Goal: Task Accomplishment & Management: Use online tool/utility

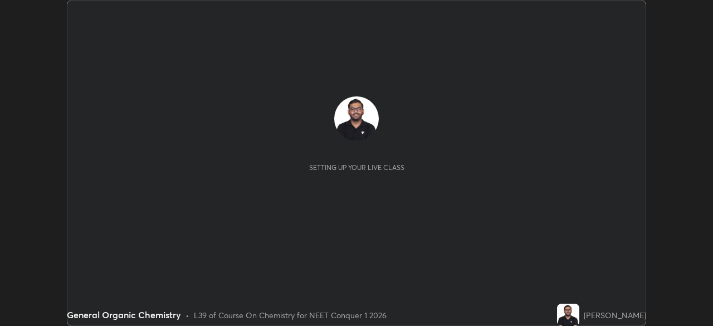
scroll to position [326, 713]
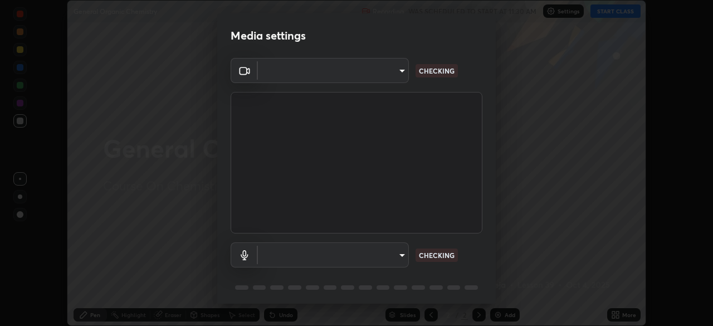
type input "f980875124209cf85bbf3f3452d6382f644449d4b80ed3042153ab235f4cb748"
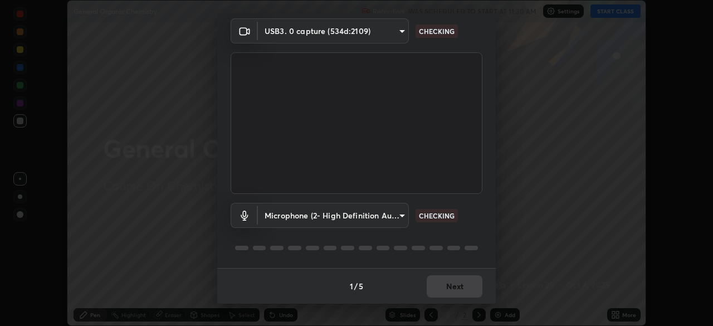
click at [323, 215] on body "Erase all General Organic Chemistry Recording WAS SCHEDULED TO START AT 11:30 A…" at bounding box center [356, 163] width 713 height 326
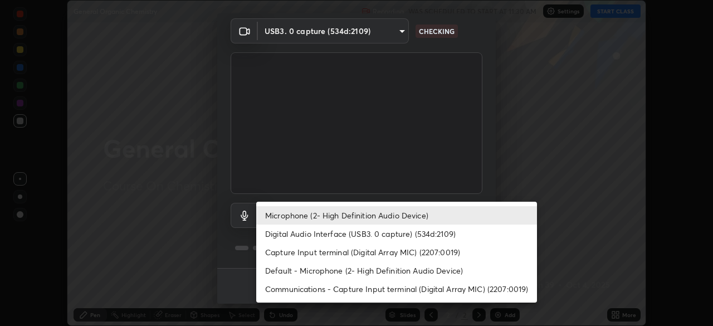
click at [323, 237] on li "Digital Audio Interface (USB3. 0 capture) (534d:2109)" at bounding box center [396, 234] width 281 height 18
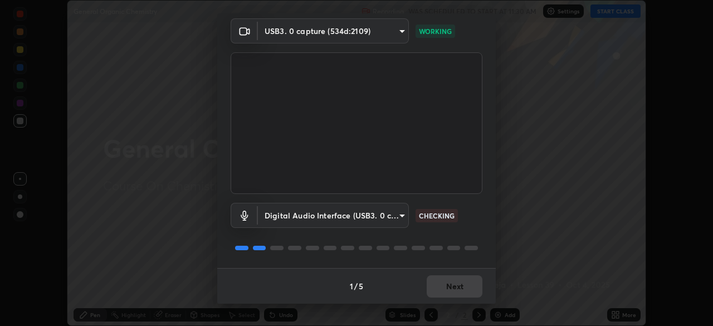
click at [313, 220] on body "Erase all General Organic Chemistry Recording WAS SCHEDULED TO START AT 11:30 A…" at bounding box center [356, 163] width 713 height 326
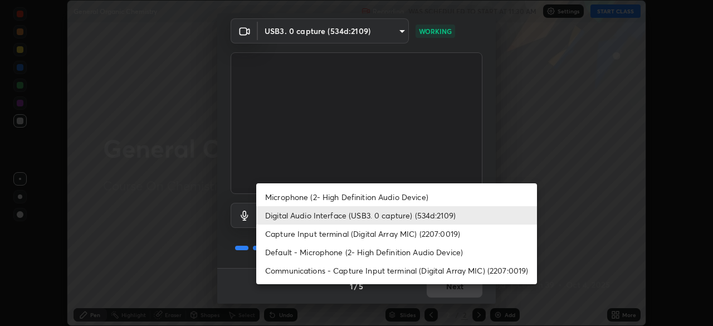
click at [324, 200] on li "Microphone (2- High Definition Audio Device)" at bounding box center [396, 197] width 281 height 18
type input "5fa097388a4fcdee07a10247f1d425762d8a7ac056759a89de49364f83e6b3d5"
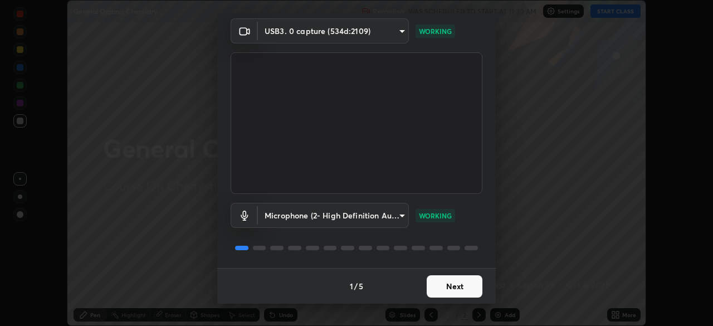
click at [460, 288] on button "Next" at bounding box center [455, 286] width 56 height 22
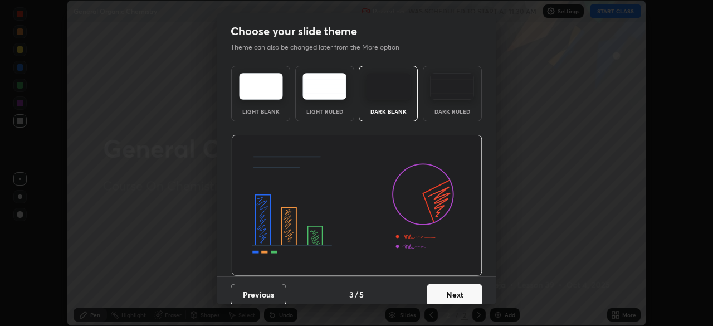
click at [459, 101] on div "Dark Ruled" at bounding box center [452, 94] width 59 height 56
click at [459, 275] on img at bounding box center [356, 206] width 251 height 142
click at [465, 295] on button "Next" at bounding box center [455, 295] width 56 height 22
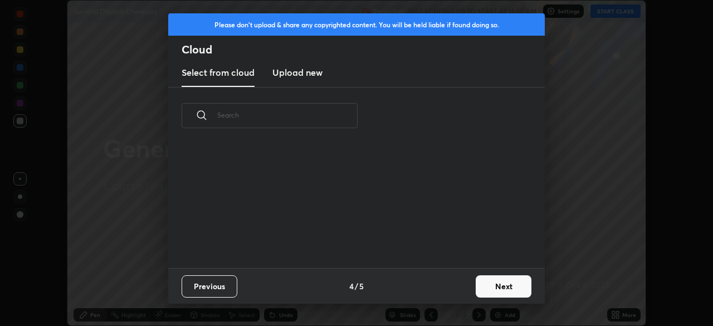
click at [465, 295] on div "Previous 4 / 5 Next" at bounding box center [356, 286] width 377 height 36
click at [485, 289] on button "Next" at bounding box center [504, 286] width 56 height 22
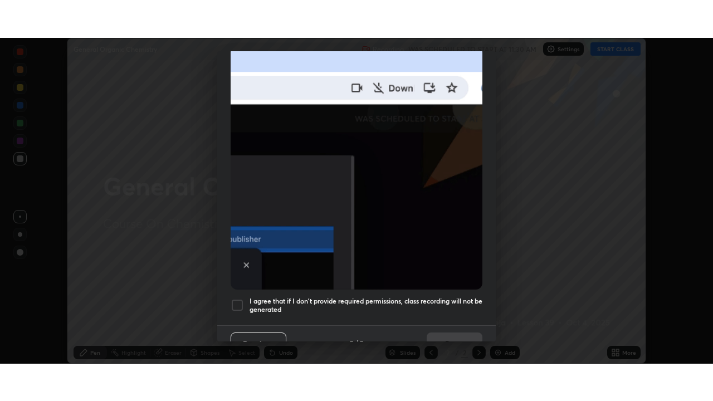
scroll to position [267, 0]
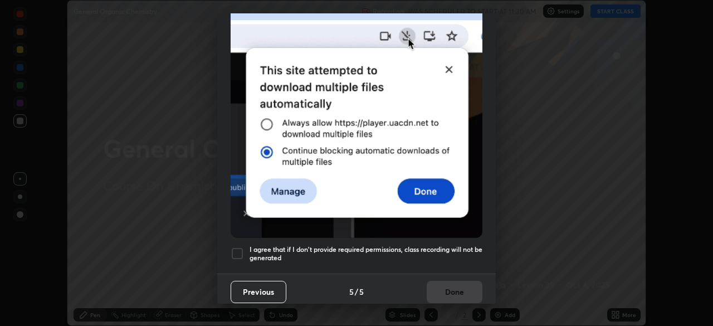
click at [418, 245] on h5 "I agree that if I don't provide required permissions, class recording will not …" at bounding box center [366, 253] width 233 height 17
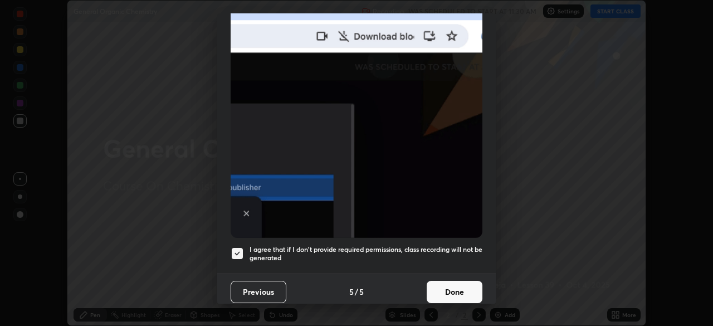
click at [450, 286] on button "Done" at bounding box center [455, 292] width 56 height 22
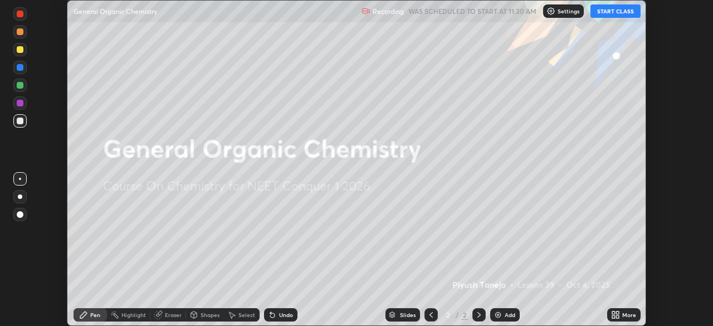
click at [614, 11] on button "START CLASS" at bounding box center [616, 10] width 50 height 13
click at [625, 319] on div "More" at bounding box center [623, 314] width 33 height 13
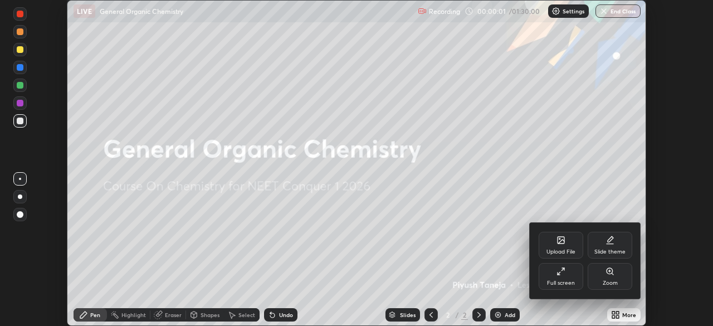
click at [568, 282] on div "Full screen" at bounding box center [561, 283] width 28 height 6
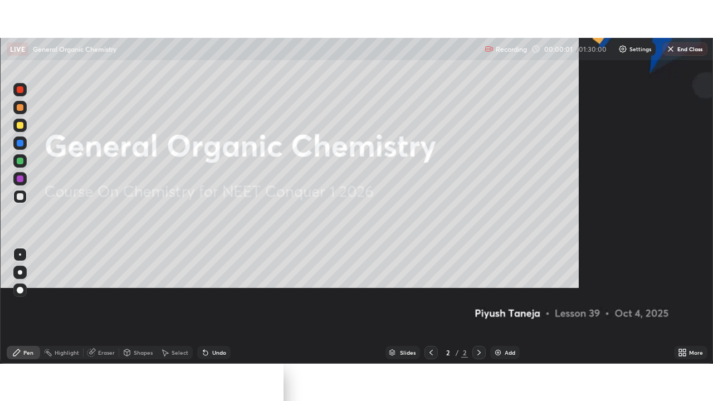
scroll to position [401, 713]
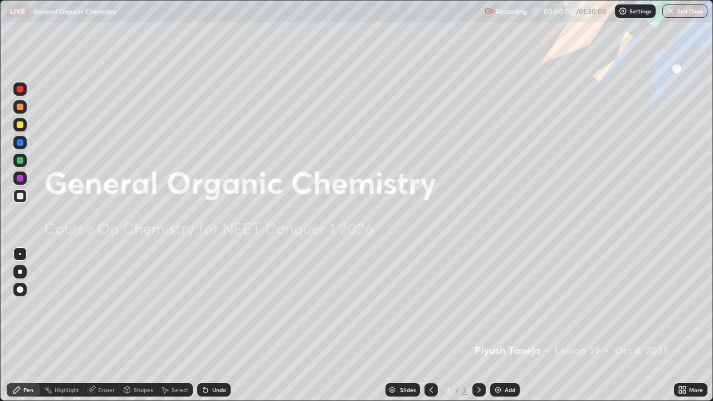
click at [509, 325] on div "Add" at bounding box center [510, 390] width 11 height 6
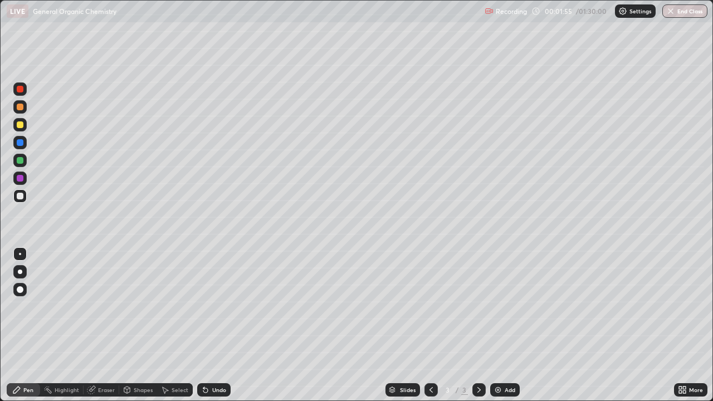
click at [21, 124] on div at bounding box center [20, 124] width 7 height 7
click at [19, 196] on div at bounding box center [20, 196] width 7 height 7
click at [21, 123] on div at bounding box center [20, 124] width 7 height 7
click at [22, 198] on div at bounding box center [20, 196] width 7 height 7
click at [20, 127] on div at bounding box center [20, 124] width 7 height 7
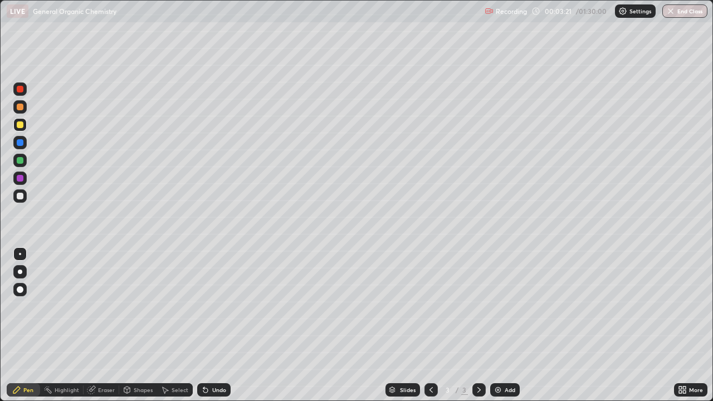
click at [21, 193] on div at bounding box center [20, 196] width 7 height 7
click at [497, 325] on img at bounding box center [498, 390] width 9 height 9
click at [217, 325] on div "Undo" at bounding box center [219, 390] width 14 height 6
click at [19, 125] on div at bounding box center [20, 124] width 7 height 7
click at [22, 194] on div at bounding box center [20, 196] width 7 height 7
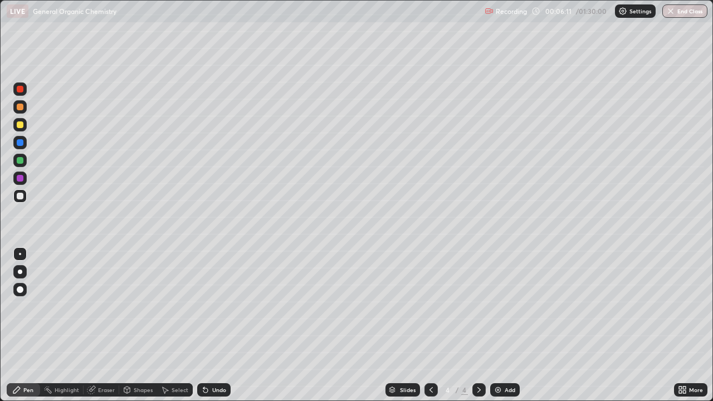
click at [20, 125] on div at bounding box center [20, 124] width 7 height 7
click at [20, 193] on div at bounding box center [20, 196] width 7 height 7
click at [209, 325] on div "Undo" at bounding box center [213, 389] width 33 height 13
click at [217, 325] on div "Undo" at bounding box center [213, 389] width 33 height 13
click at [218, 325] on div "Undo" at bounding box center [213, 389] width 33 height 13
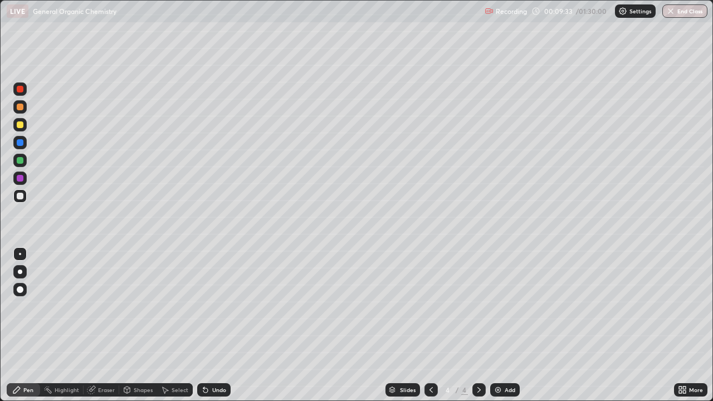
click at [212, 325] on div "Undo" at bounding box center [219, 390] width 14 height 6
click at [17, 128] on div at bounding box center [19, 124] width 13 height 13
click at [16, 195] on div at bounding box center [19, 195] width 13 height 13
click at [104, 325] on div "Eraser" at bounding box center [102, 389] width 36 height 13
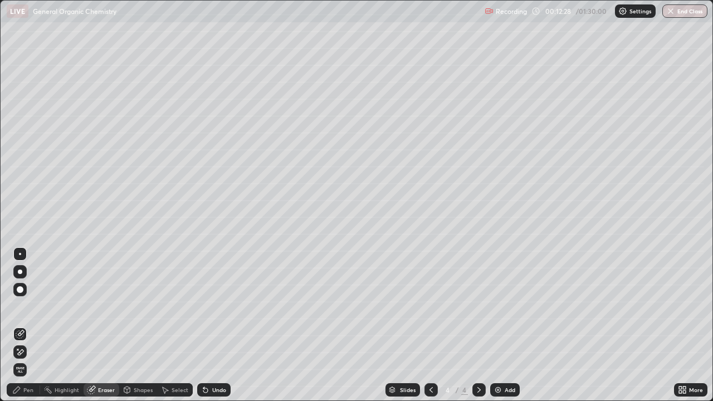
click at [28, 325] on div "Pen" at bounding box center [28, 390] width 10 height 6
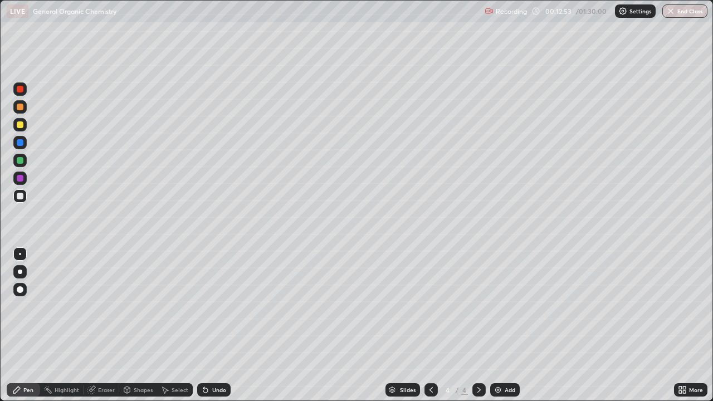
click at [17, 125] on div at bounding box center [20, 124] width 7 height 7
click at [20, 195] on div at bounding box center [20, 196] width 7 height 7
click at [500, 325] on img at bounding box center [498, 390] width 9 height 9
click at [20, 124] on div at bounding box center [20, 124] width 7 height 7
click at [213, 325] on div "Undo" at bounding box center [213, 389] width 33 height 13
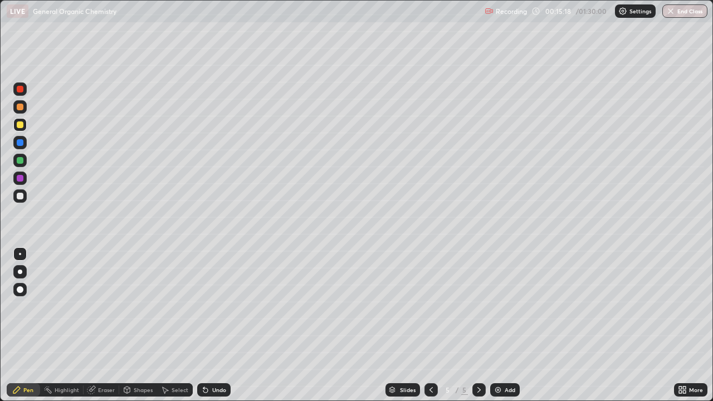
click at [17, 194] on div at bounding box center [20, 196] width 7 height 7
click at [20, 124] on div at bounding box center [20, 124] width 7 height 7
click at [22, 198] on div at bounding box center [20, 196] width 7 height 7
click at [431, 325] on icon at bounding box center [431, 390] width 9 height 9
click at [430, 325] on icon at bounding box center [431, 390] width 9 height 9
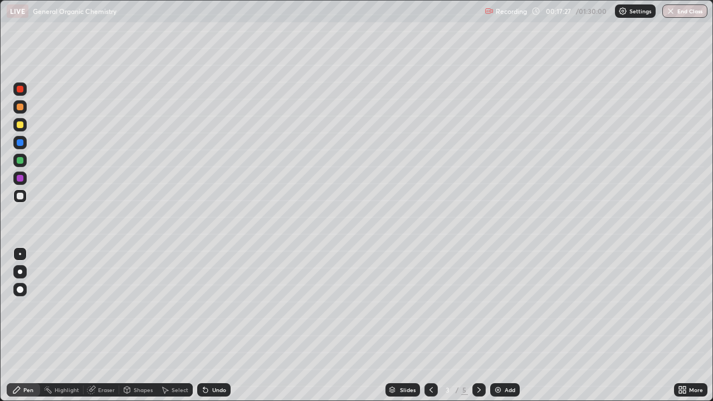
click at [430, 325] on icon at bounding box center [431, 390] width 9 height 9
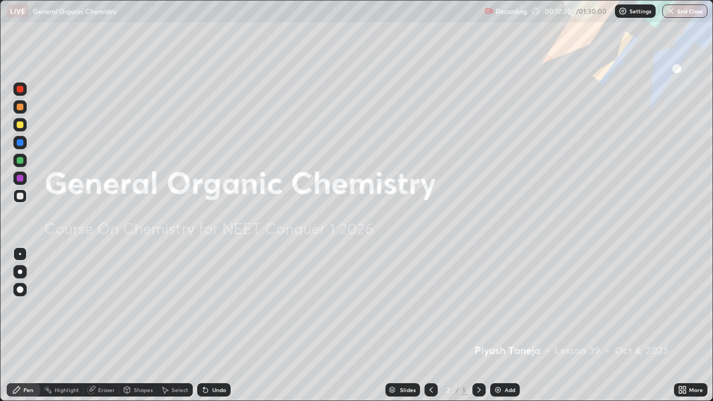
click at [476, 325] on icon at bounding box center [479, 390] width 9 height 9
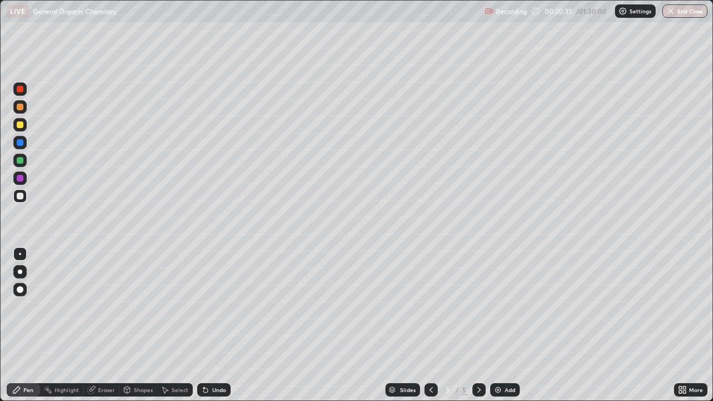
click at [478, 325] on icon at bounding box center [479, 390] width 3 height 6
click at [473, 325] on div at bounding box center [479, 389] width 13 height 13
click at [21, 128] on div at bounding box center [20, 124] width 7 height 7
click at [62, 325] on div "Highlight" at bounding box center [67, 390] width 25 height 6
click at [19, 325] on icon at bounding box center [19, 353] width 2 height 2
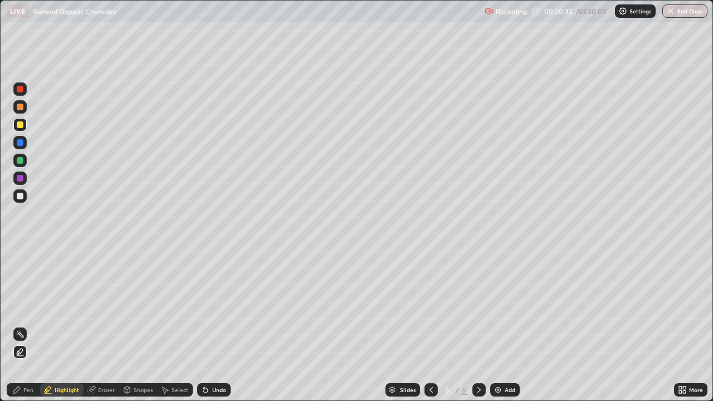
click at [22, 195] on div at bounding box center [20, 196] width 7 height 7
click at [20, 325] on icon at bounding box center [16, 390] width 9 height 9
click at [21, 129] on div at bounding box center [19, 124] width 13 height 13
click at [21, 195] on div at bounding box center [20, 196] width 7 height 7
click at [502, 325] on div "Add" at bounding box center [505, 389] width 30 height 13
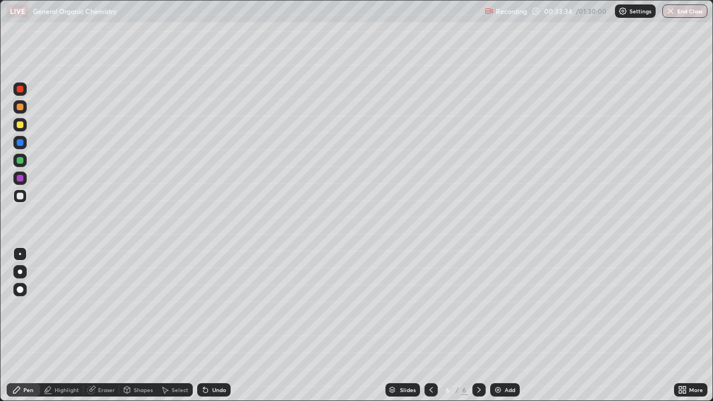
click at [19, 125] on div at bounding box center [20, 124] width 7 height 7
click at [73, 325] on div "Highlight" at bounding box center [67, 390] width 25 height 6
click at [16, 325] on icon at bounding box center [16, 390] width 7 height 7
click at [20, 195] on div at bounding box center [20, 196] width 7 height 7
click at [21, 126] on div at bounding box center [20, 124] width 7 height 7
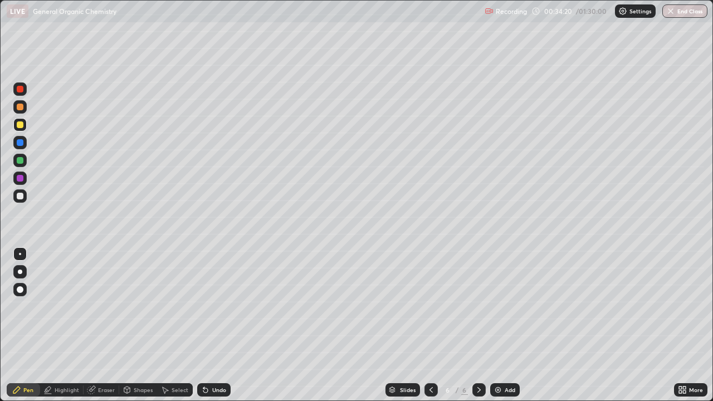
click at [209, 325] on div "Undo" at bounding box center [213, 389] width 33 height 13
click at [26, 197] on div at bounding box center [19, 195] width 13 height 13
click at [18, 125] on div at bounding box center [20, 124] width 7 height 7
click at [68, 325] on div "Highlight" at bounding box center [67, 390] width 25 height 6
click at [19, 196] on div at bounding box center [20, 196] width 7 height 7
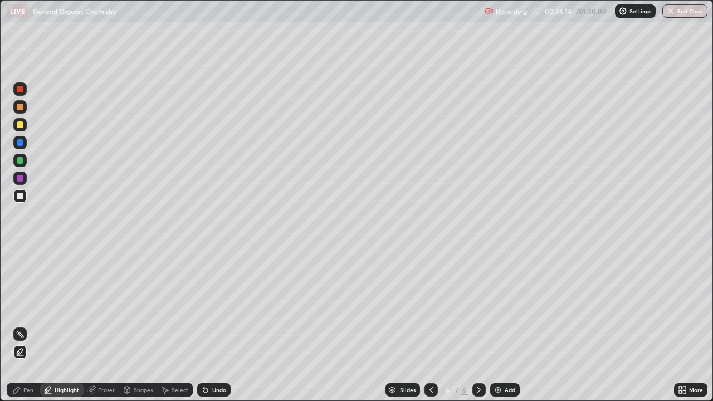
click at [20, 325] on icon at bounding box center [16, 390] width 9 height 9
click at [20, 125] on div at bounding box center [20, 124] width 7 height 7
click at [18, 196] on div at bounding box center [20, 196] width 7 height 7
click at [215, 325] on div "Undo" at bounding box center [219, 390] width 14 height 6
click at [212, 325] on div "Undo" at bounding box center [219, 390] width 14 height 6
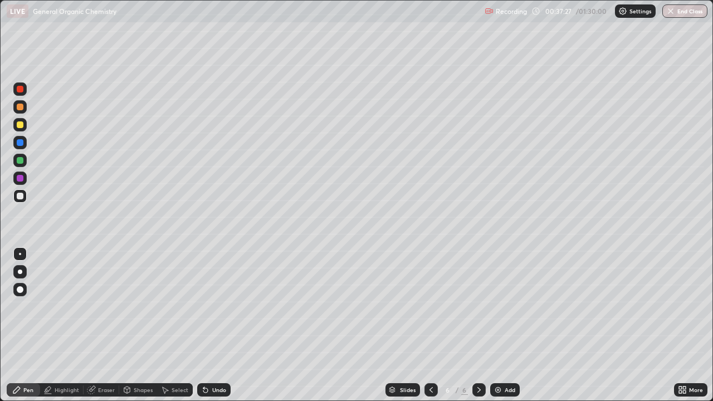
click at [18, 126] on div at bounding box center [20, 124] width 7 height 7
click at [64, 325] on div "Highlight" at bounding box center [67, 390] width 25 height 6
click at [20, 194] on div at bounding box center [20, 196] width 7 height 7
click at [223, 325] on div "Undo" at bounding box center [219, 390] width 14 height 6
click at [22, 325] on div "Pen" at bounding box center [23, 389] width 33 height 13
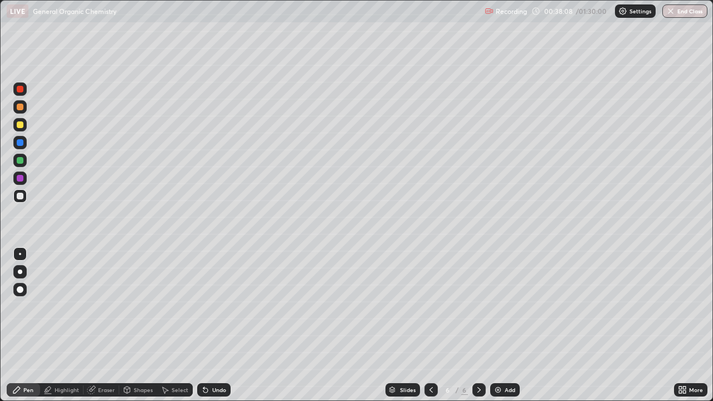
click at [20, 107] on div at bounding box center [20, 107] width 7 height 7
click at [20, 125] on div at bounding box center [20, 124] width 7 height 7
click at [26, 193] on div at bounding box center [19, 195] width 13 height 13
click at [19, 122] on div at bounding box center [20, 124] width 7 height 7
click at [105, 325] on div "Eraser" at bounding box center [106, 390] width 17 height 6
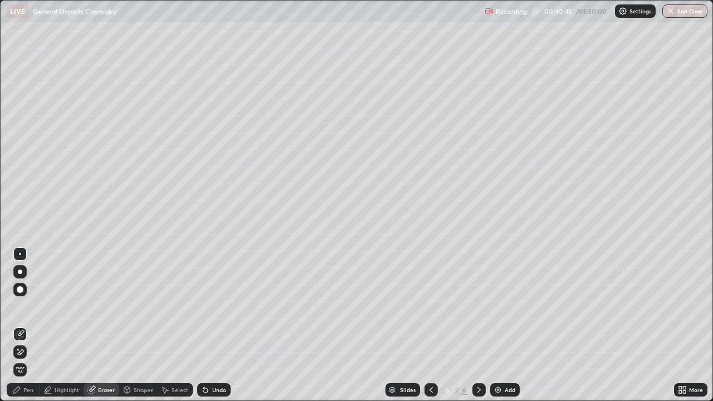
click at [23, 325] on div "Pen" at bounding box center [28, 390] width 10 height 6
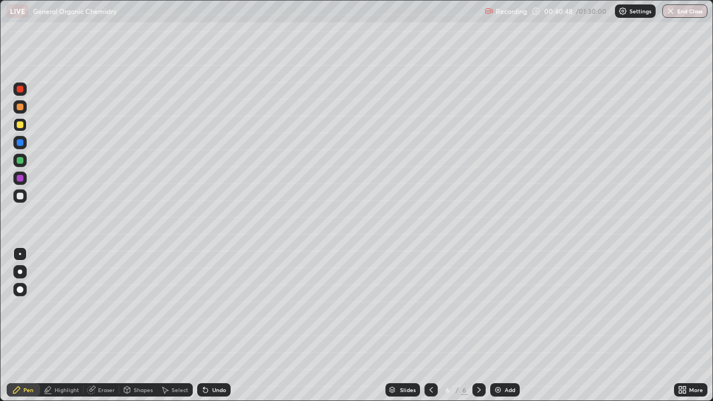
click at [430, 325] on icon at bounding box center [431, 390] width 3 height 6
click at [484, 325] on div at bounding box center [479, 389] width 13 height 13
click at [502, 325] on div "Add" at bounding box center [505, 389] width 30 height 13
click at [214, 325] on div "Undo" at bounding box center [219, 390] width 14 height 6
click at [17, 193] on div at bounding box center [20, 196] width 7 height 7
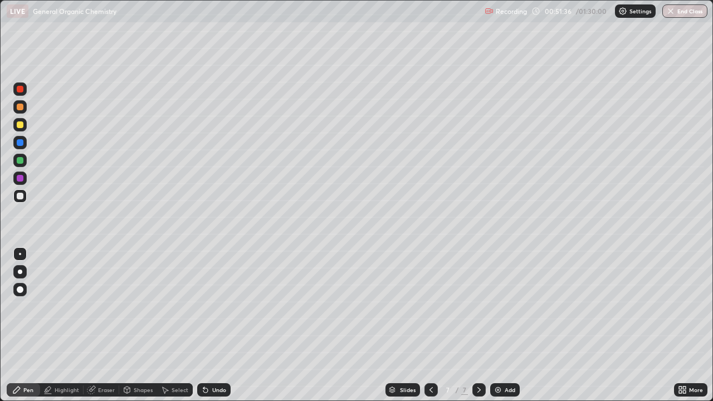
click at [144, 325] on div "Shapes" at bounding box center [143, 390] width 19 height 6
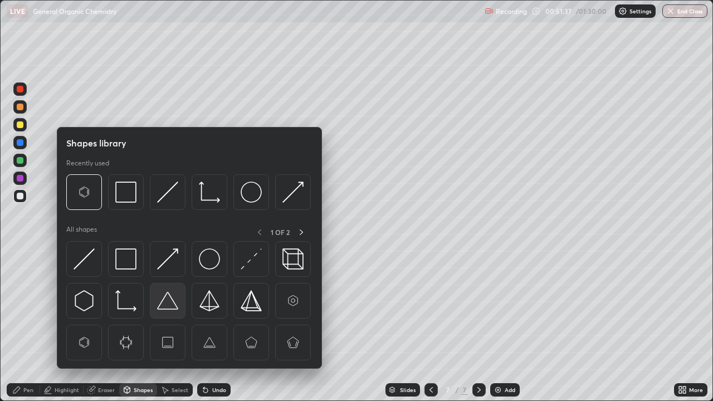
click at [169, 309] on img at bounding box center [167, 300] width 21 height 21
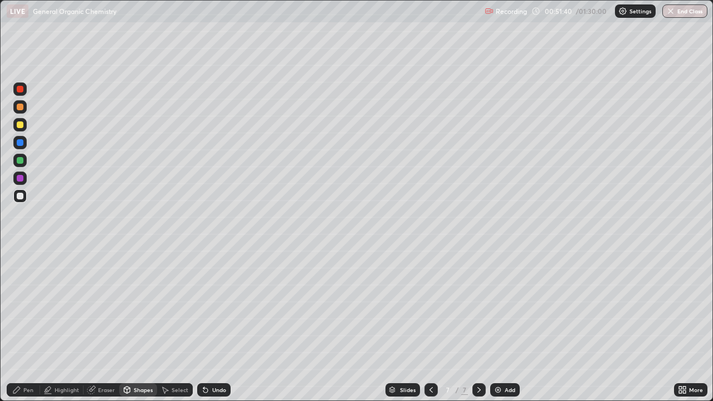
click at [140, 325] on div "Shapes" at bounding box center [143, 390] width 19 height 6
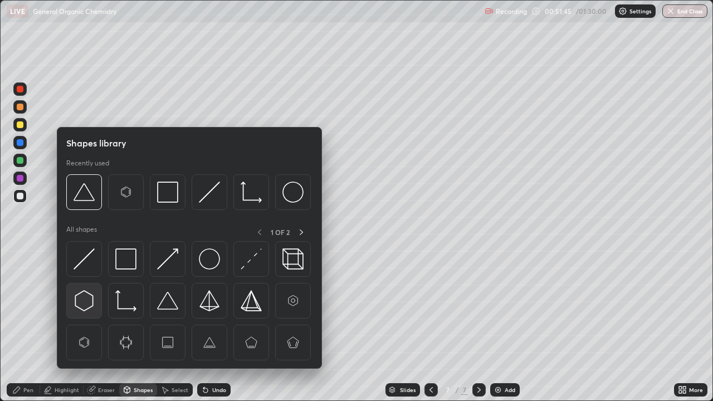
click at [85, 304] on img at bounding box center [84, 300] width 21 height 21
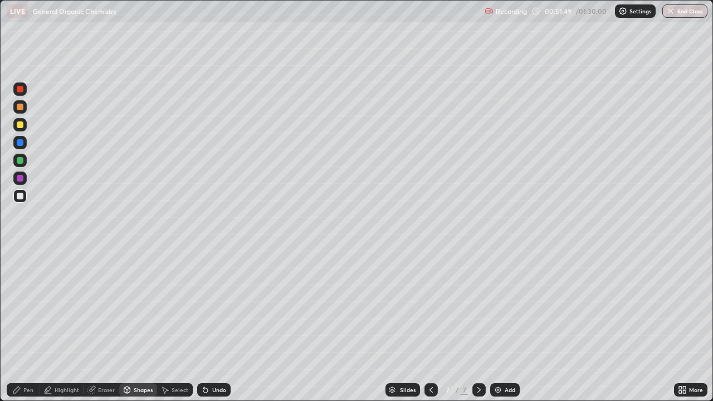
click at [132, 325] on div "Shapes" at bounding box center [138, 389] width 38 height 13
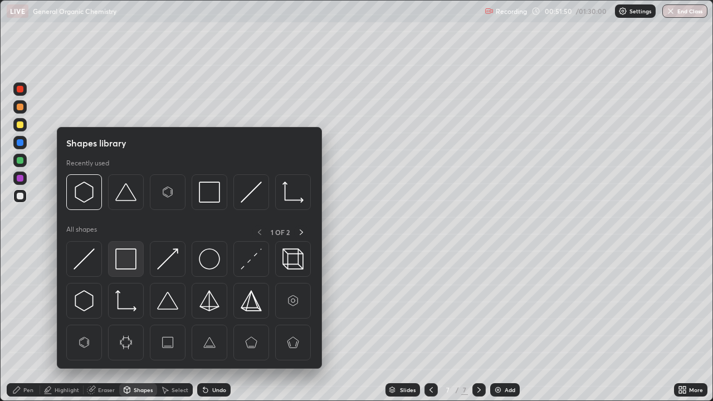
click at [124, 260] on img at bounding box center [125, 259] width 21 height 21
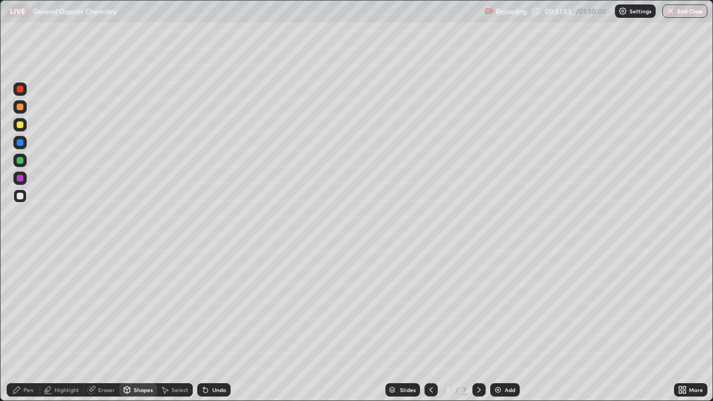
click at [20, 325] on icon at bounding box center [16, 390] width 9 height 9
click at [138, 325] on div "Shapes" at bounding box center [138, 389] width 38 height 13
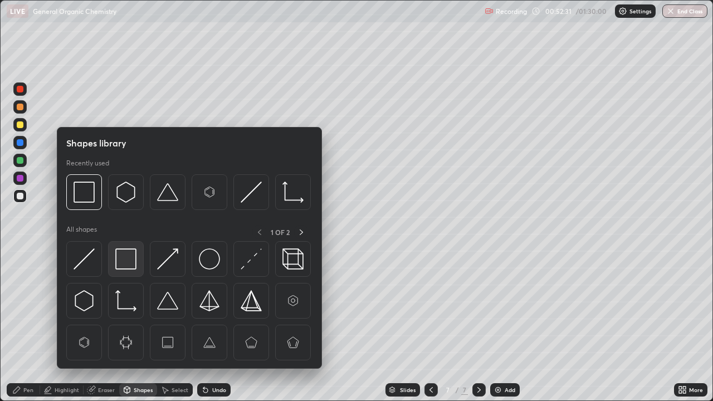
click at [130, 262] on img at bounding box center [125, 259] width 21 height 21
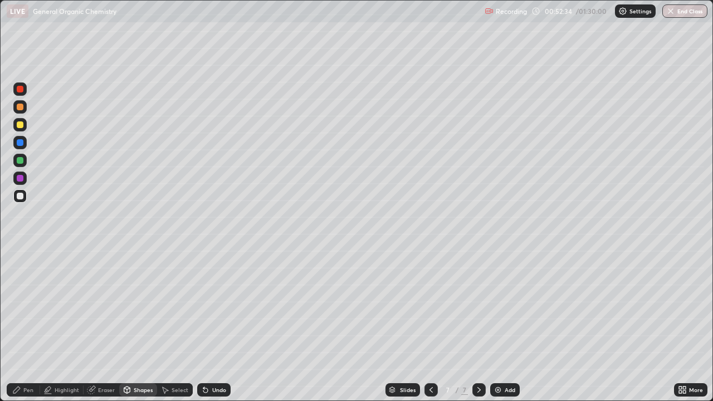
click at [24, 325] on div "Pen" at bounding box center [28, 390] width 10 height 6
click at [26, 125] on div at bounding box center [19, 124] width 13 height 13
click at [18, 195] on div at bounding box center [20, 196] width 7 height 7
click at [135, 325] on div "Shapes" at bounding box center [143, 390] width 19 height 6
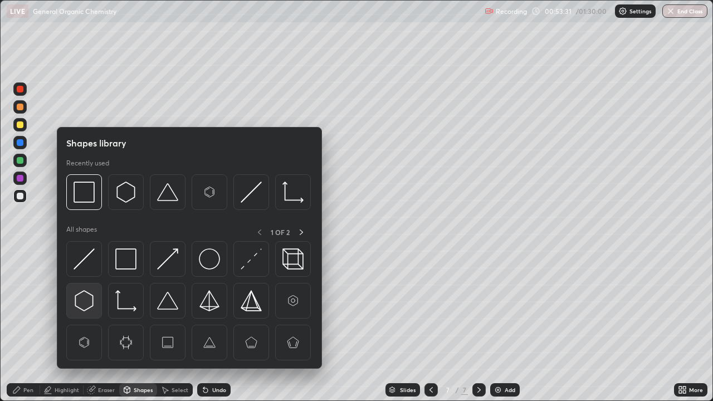
click at [82, 304] on img at bounding box center [84, 300] width 21 height 21
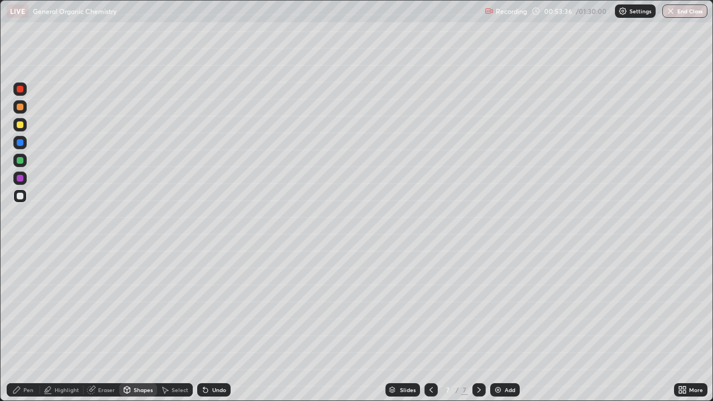
click at [26, 325] on div "Pen" at bounding box center [28, 390] width 10 height 6
click at [24, 125] on div at bounding box center [19, 124] width 13 height 13
click at [21, 197] on div at bounding box center [20, 196] width 7 height 7
click at [505, 325] on div "Add" at bounding box center [510, 390] width 11 height 6
click at [144, 325] on div "Shapes" at bounding box center [143, 390] width 19 height 6
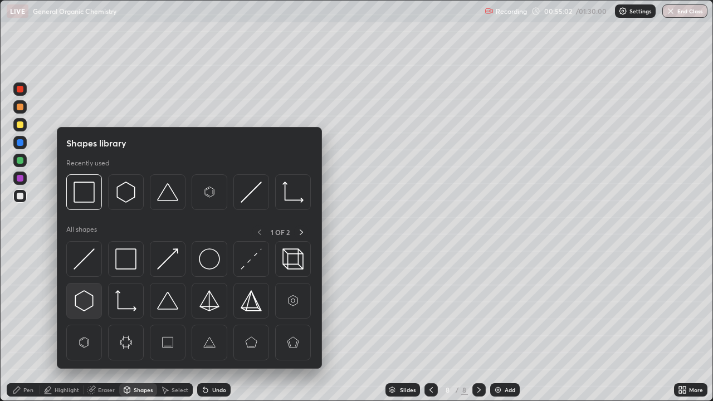
click at [89, 302] on img at bounding box center [84, 300] width 21 height 21
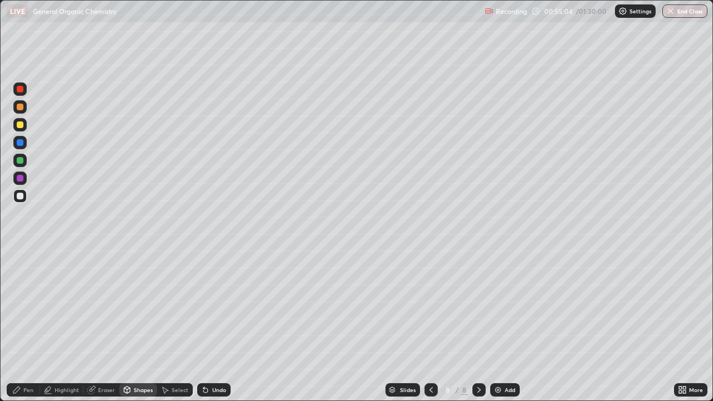
click at [22, 325] on div "Pen" at bounding box center [23, 389] width 33 height 13
click at [18, 130] on div at bounding box center [19, 124] width 13 height 13
click at [21, 197] on div at bounding box center [20, 196] width 7 height 7
click at [216, 325] on div "Undo" at bounding box center [219, 390] width 14 height 6
click at [145, 325] on div "Shapes" at bounding box center [143, 390] width 19 height 6
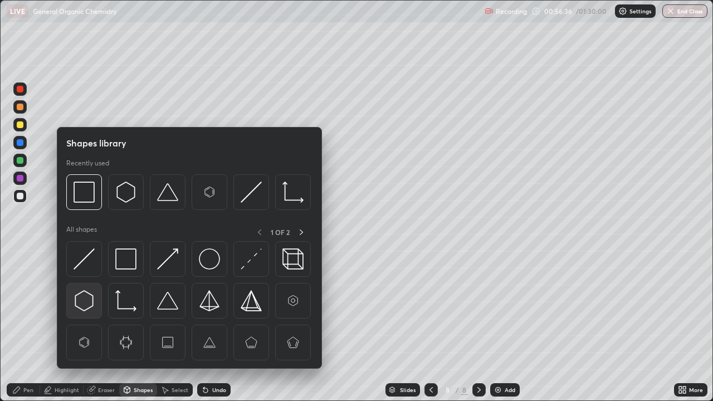
click at [93, 303] on img at bounding box center [84, 300] width 21 height 21
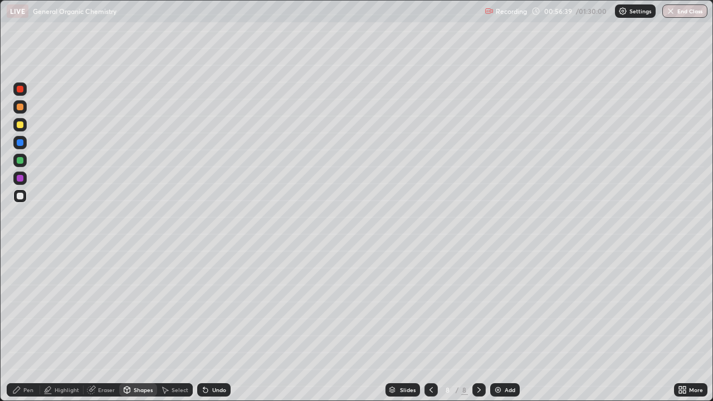
click at [30, 325] on div "Pen" at bounding box center [28, 390] width 10 height 6
click at [21, 129] on div at bounding box center [19, 124] width 13 height 13
click at [21, 194] on div at bounding box center [20, 196] width 7 height 7
click at [430, 325] on icon at bounding box center [431, 390] width 9 height 9
click at [479, 325] on icon at bounding box center [479, 390] width 9 height 9
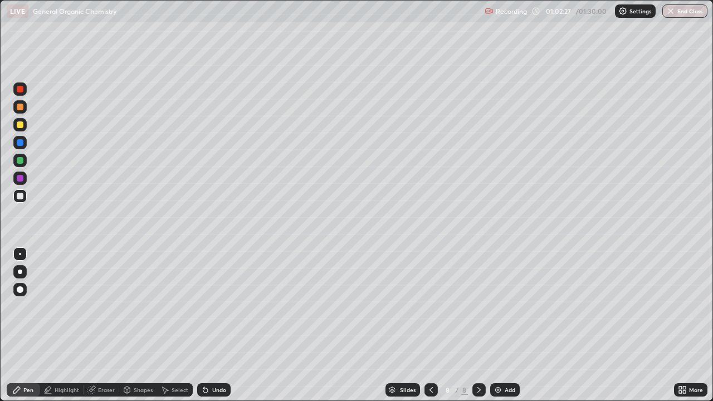
click at [430, 325] on icon at bounding box center [431, 390] width 9 height 9
click at [478, 325] on icon at bounding box center [479, 390] width 9 height 9
click at [503, 325] on div "Add" at bounding box center [505, 389] width 30 height 13
click at [144, 325] on div "Shapes" at bounding box center [143, 390] width 19 height 6
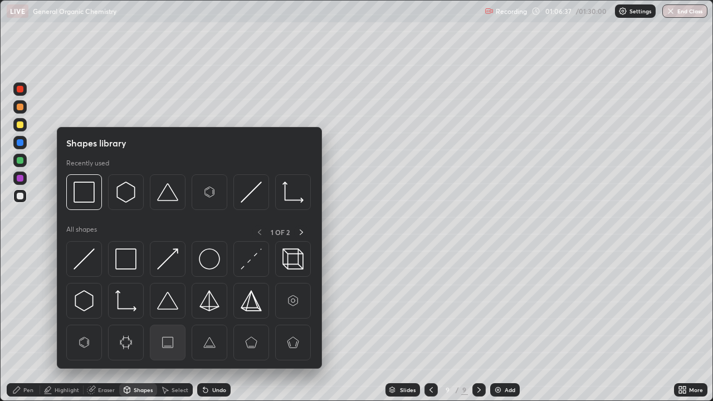
click at [166, 325] on img at bounding box center [167, 342] width 21 height 21
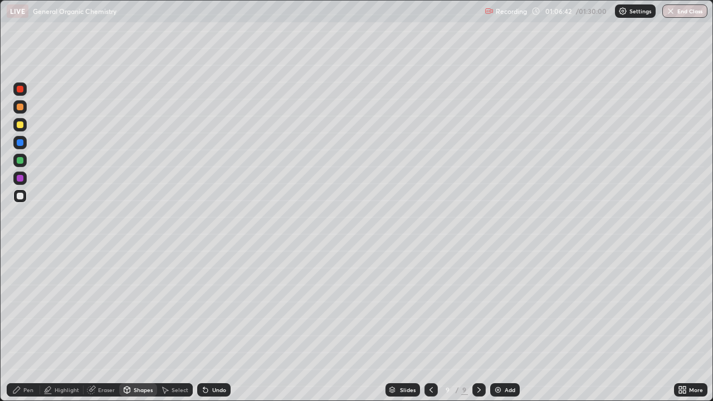
click at [28, 325] on div "Pen" at bounding box center [28, 390] width 10 height 6
click at [142, 325] on div "Shapes" at bounding box center [143, 390] width 19 height 6
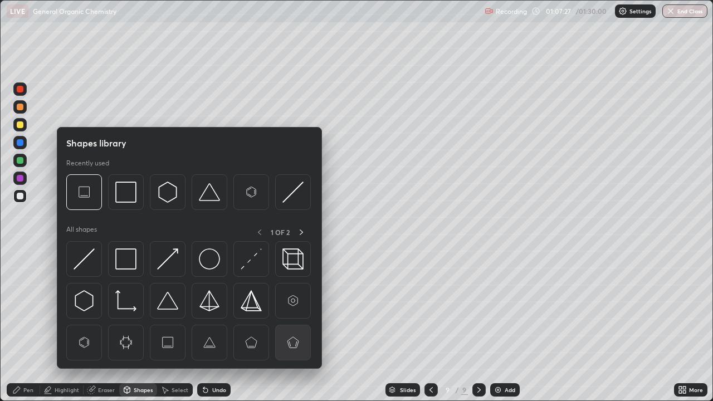
click at [289, 325] on img at bounding box center [293, 342] width 21 height 21
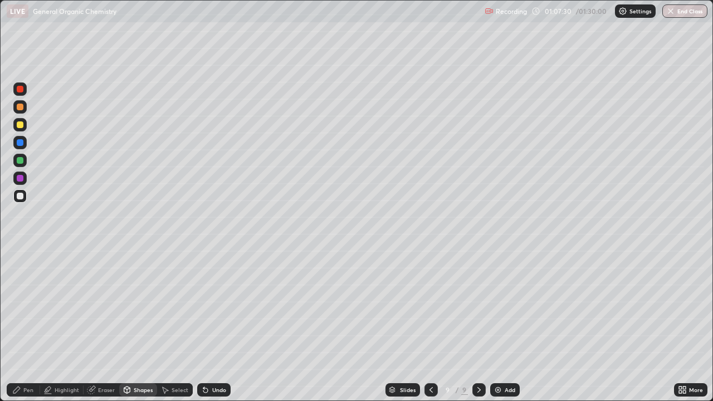
click at [27, 325] on div "Pen" at bounding box center [28, 390] width 10 height 6
click at [216, 325] on div "Undo" at bounding box center [219, 390] width 14 height 6
click at [218, 325] on div "Undo" at bounding box center [219, 390] width 14 height 6
click at [221, 325] on div "Undo" at bounding box center [219, 390] width 14 height 6
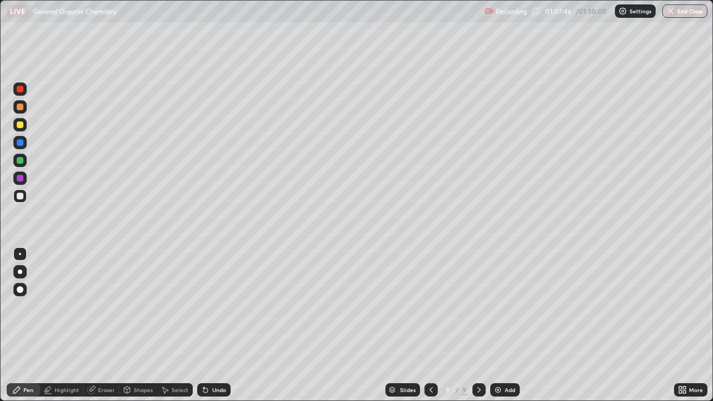
click at [224, 325] on div "Undo" at bounding box center [219, 390] width 14 height 6
click at [226, 325] on div "Undo" at bounding box center [213, 389] width 33 height 13
click at [140, 325] on div "Shapes" at bounding box center [143, 390] width 19 height 6
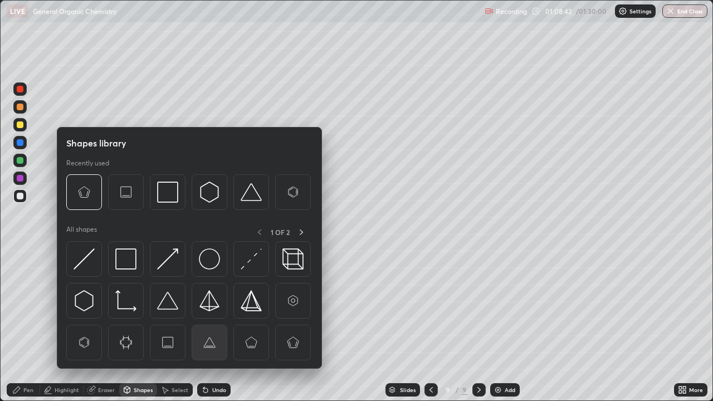
click at [206, 325] on img at bounding box center [209, 342] width 21 height 21
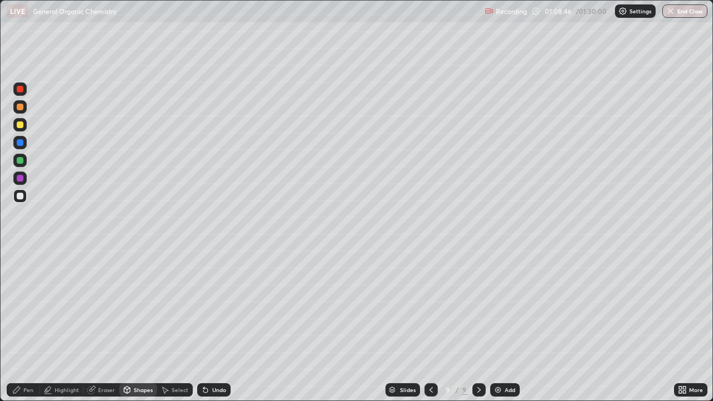
click at [35, 325] on div "Pen" at bounding box center [23, 389] width 33 height 13
click at [217, 325] on div "Undo" at bounding box center [219, 390] width 14 height 6
click at [143, 325] on div "Shapes" at bounding box center [143, 390] width 19 height 6
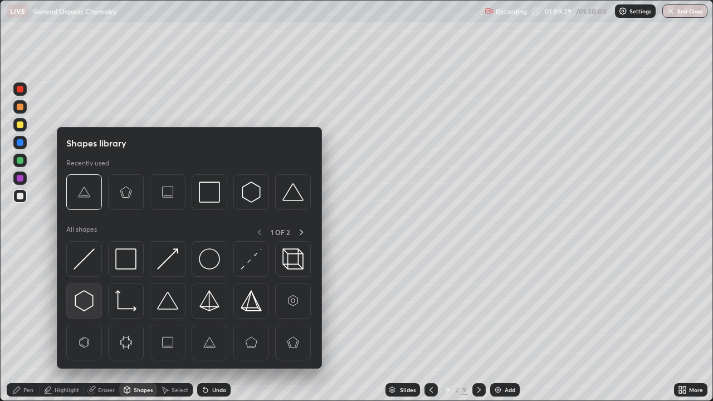
click at [87, 300] on img at bounding box center [84, 300] width 21 height 21
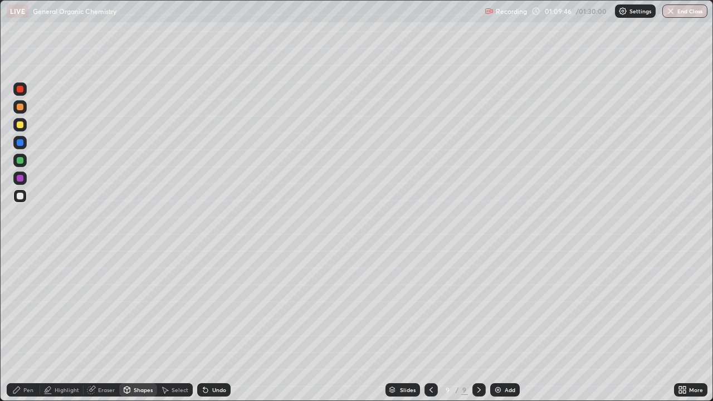
click at [213, 325] on div "Undo" at bounding box center [213, 389] width 33 height 13
click at [20, 325] on icon at bounding box center [16, 390] width 9 height 9
click at [93, 325] on icon at bounding box center [92, 389] width 6 height 6
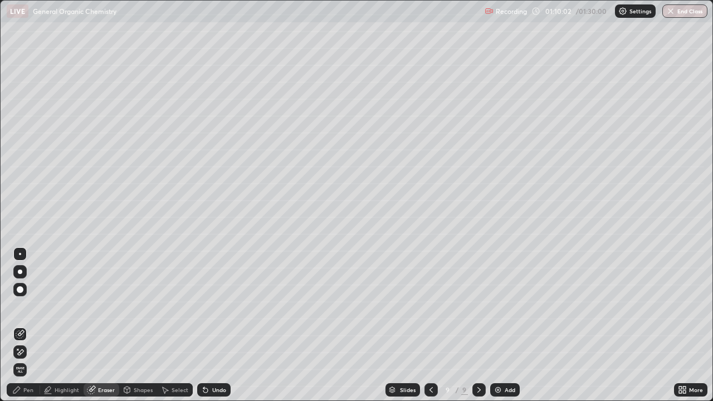
click at [25, 325] on div "Pen" at bounding box center [28, 390] width 10 height 6
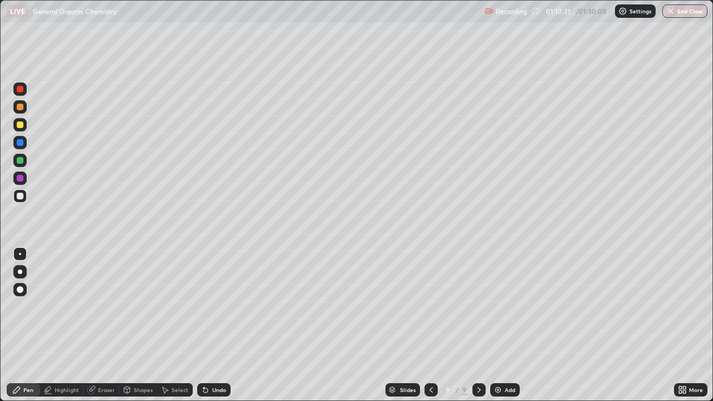
click at [22, 123] on div at bounding box center [20, 124] width 7 height 7
click at [19, 198] on div at bounding box center [20, 196] width 7 height 7
click at [216, 325] on div "Undo" at bounding box center [219, 390] width 14 height 6
click at [137, 325] on div "Shapes" at bounding box center [143, 390] width 19 height 6
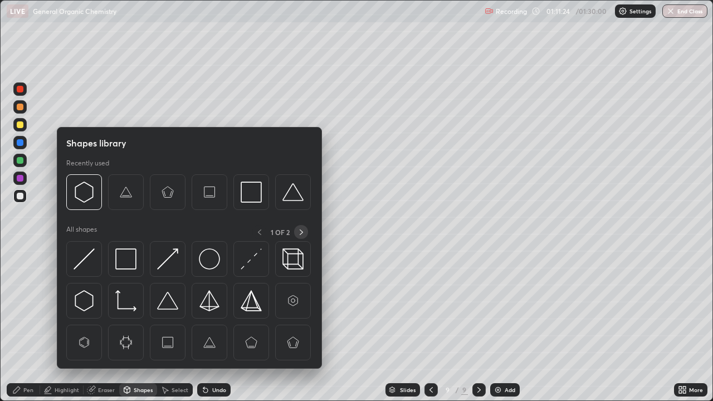
click at [301, 232] on icon at bounding box center [301, 232] width 9 height 9
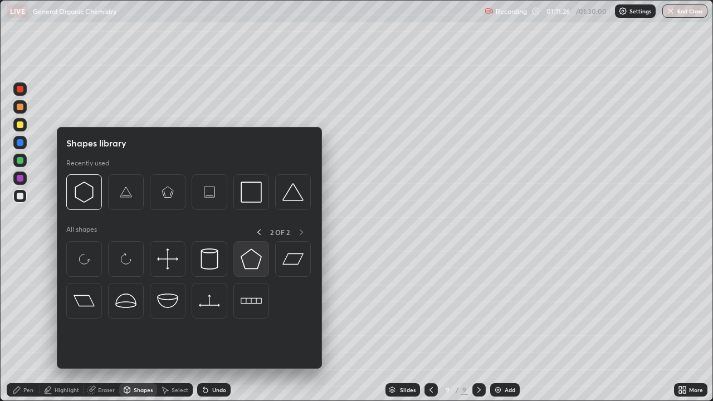
click at [248, 259] on img at bounding box center [251, 259] width 21 height 21
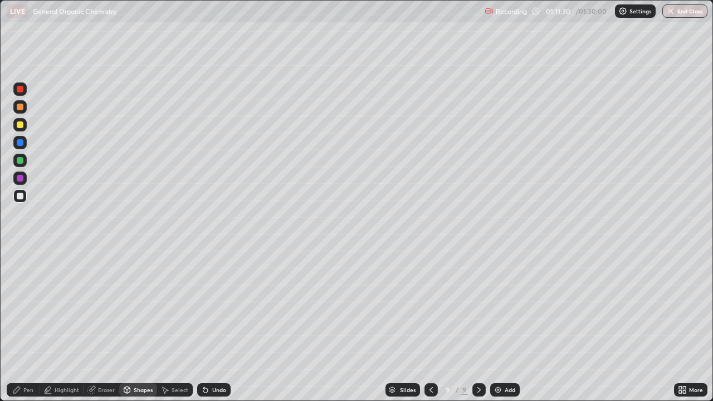
click at [27, 325] on div "Pen" at bounding box center [28, 390] width 10 height 6
click at [19, 108] on div at bounding box center [20, 107] width 7 height 7
click at [216, 325] on div "Undo" at bounding box center [219, 390] width 14 height 6
click at [218, 325] on div "Undo" at bounding box center [219, 390] width 14 height 6
click at [222, 325] on div "Undo" at bounding box center [219, 390] width 14 height 6
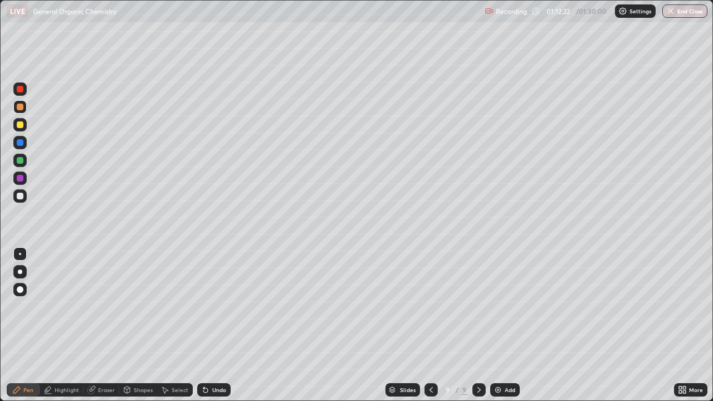
click at [221, 325] on div "Undo" at bounding box center [219, 390] width 14 height 6
click at [22, 125] on div at bounding box center [20, 124] width 7 height 7
click at [19, 196] on div at bounding box center [20, 196] width 7 height 7
click at [430, 325] on icon at bounding box center [431, 390] width 9 height 9
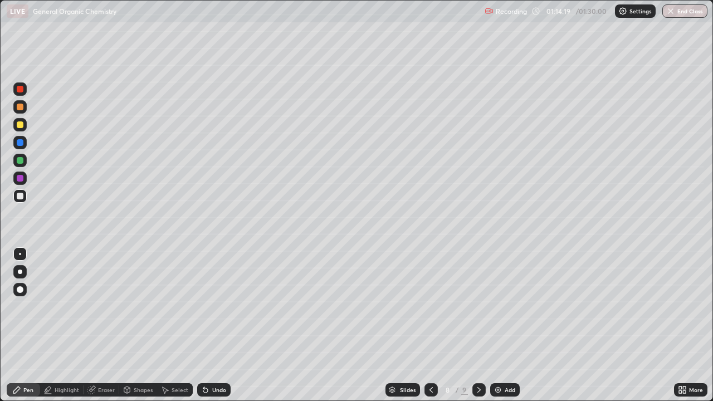
click at [478, 325] on icon at bounding box center [479, 390] width 9 height 9
click at [500, 325] on img at bounding box center [498, 390] width 9 height 9
click at [105, 325] on div "Eraser" at bounding box center [106, 390] width 17 height 6
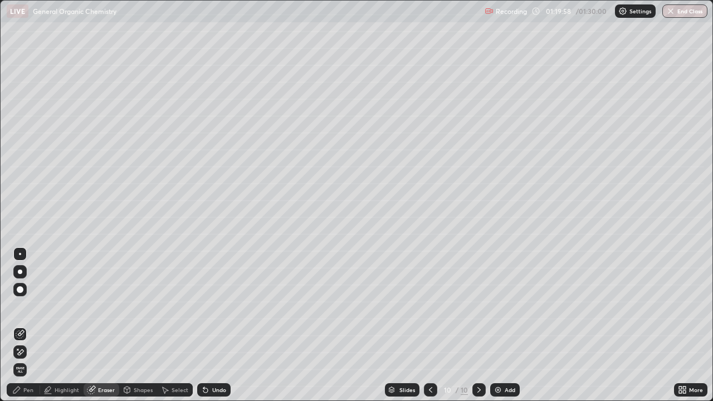
click at [134, 325] on div "Shapes" at bounding box center [143, 390] width 19 height 6
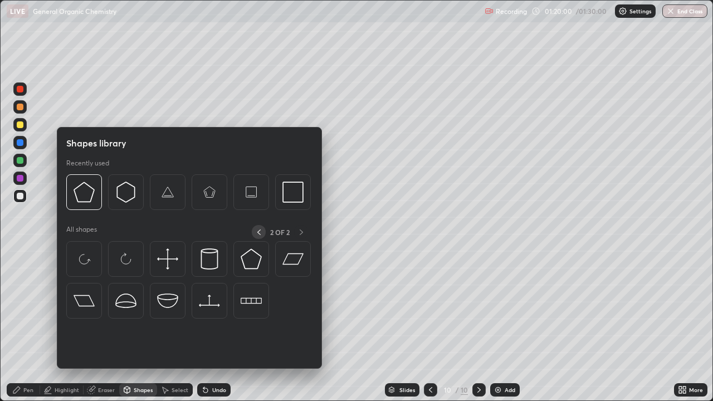
click at [259, 232] on icon at bounding box center [259, 232] width 9 height 9
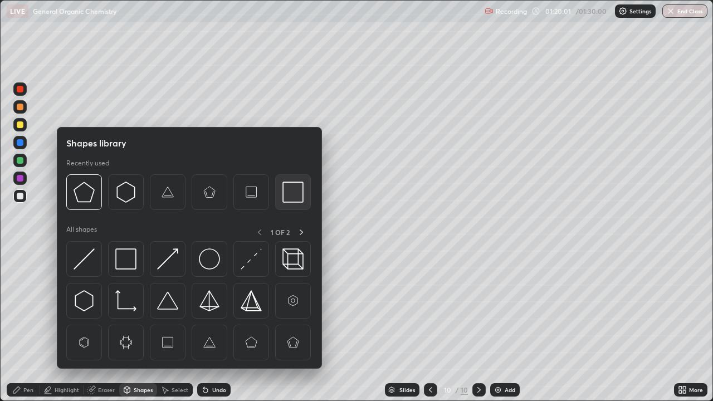
click at [284, 192] on img at bounding box center [293, 192] width 21 height 21
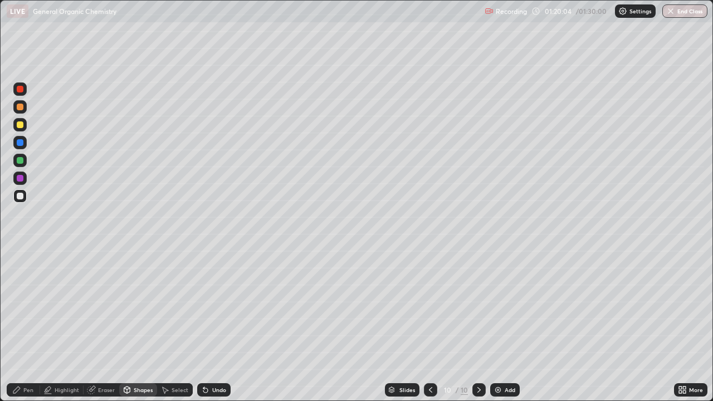
click at [24, 325] on div "Pen" at bounding box center [23, 389] width 33 height 13
click at [20, 129] on div at bounding box center [19, 124] width 13 height 13
click at [70, 325] on div "Highlight" at bounding box center [67, 390] width 25 height 6
click at [208, 325] on div "Undo" at bounding box center [213, 389] width 33 height 13
click at [212, 325] on div "Undo" at bounding box center [219, 390] width 14 height 6
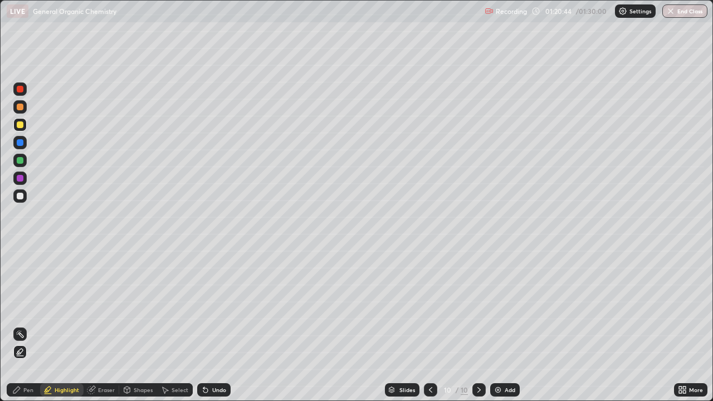
click at [16, 325] on icon at bounding box center [16, 390] width 7 height 7
click at [21, 196] on div at bounding box center [20, 196] width 7 height 7
click at [23, 127] on div at bounding box center [20, 124] width 7 height 7
click at [208, 325] on icon at bounding box center [205, 390] width 9 height 9
click at [60, 325] on div "Highlight" at bounding box center [67, 390] width 25 height 6
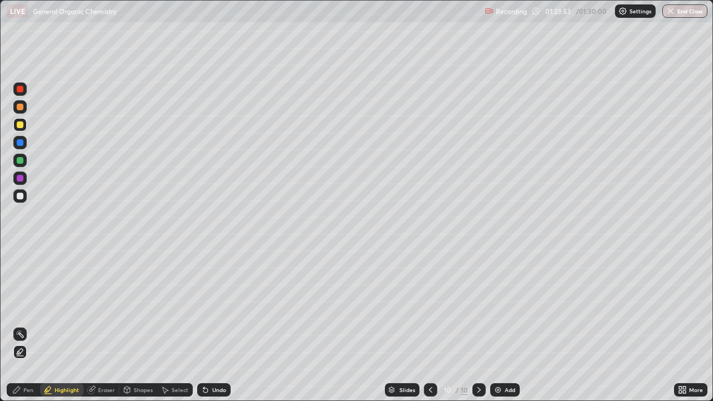
click at [30, 325] on div "Pen" at bounding box center [28, 390] width 10 height 6
click at [16, 192] on div at bounding box center [19, 195] width 13 height 13
click at [107, 325] on div "Eraser" at bounding box center [106, 390] width 17 height 6
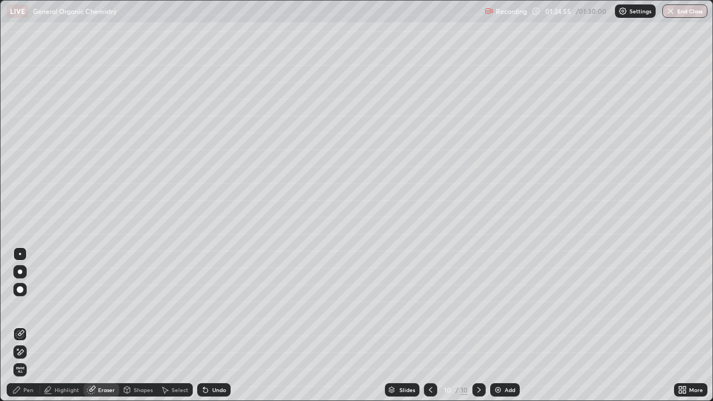
click at [32, 325] on div "Pen" at bounding box center [28, 390] width 10 height 6
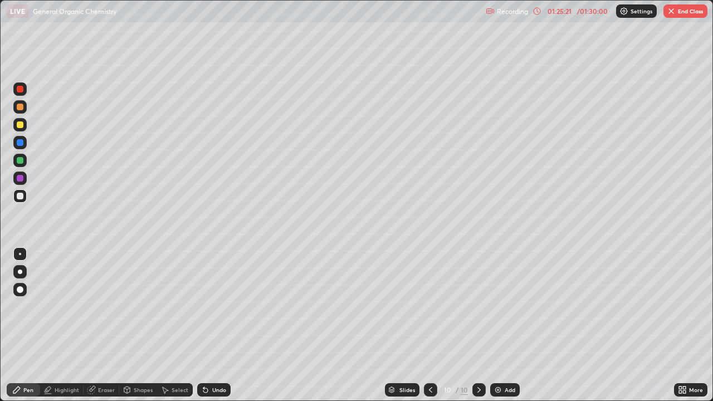
click at [19, 124] on div at bounding box center [20, 124] width 7 height 7
click at [70, 325] on div "Highlight" at bounding box center [67, 390] width 25 height 6
click at [20, 197] on div at bounding box center [20, 196] width 7 height 7
click at [20, 325] on icon at bounding box center [16, 390] width 9 height 9
click at [429, 325] on icon at bounding box center [430, 390] width 9 height 9
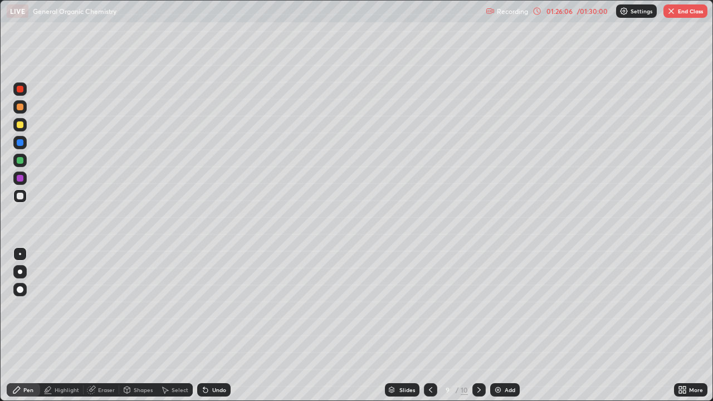
click at [475, 325] on icon at bounding box center [479, 390] width 9 height 9
click at [431, 325] on div at bounding box center [430, 389] width 13 height 13
click at [430, 325] on icon at bounding box center [430, 390] width 9 height 9
click at [478, 325] on icon at bounding box center [479, 390] width 3 height 6
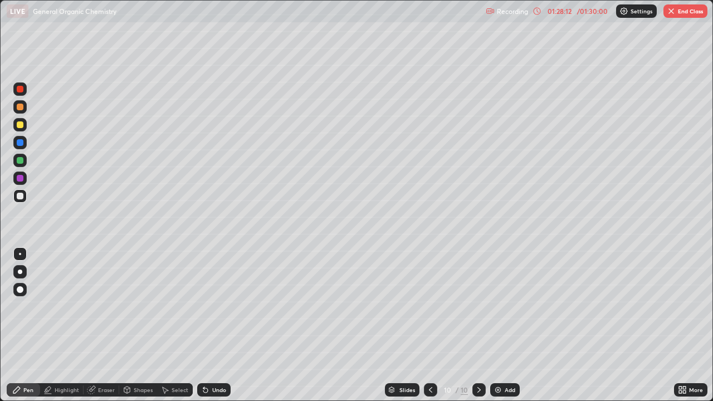
click at [478, 325] on icon at bounding box center [479, 390] width 3 height 6
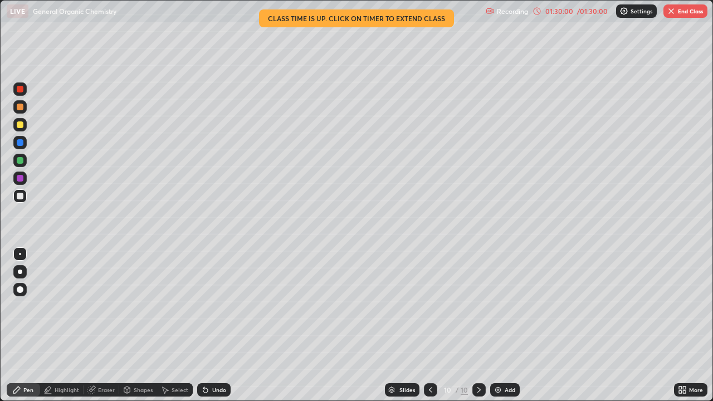
click at [429, 325] on icon at bounding box center [430, 390] width 3 height 6
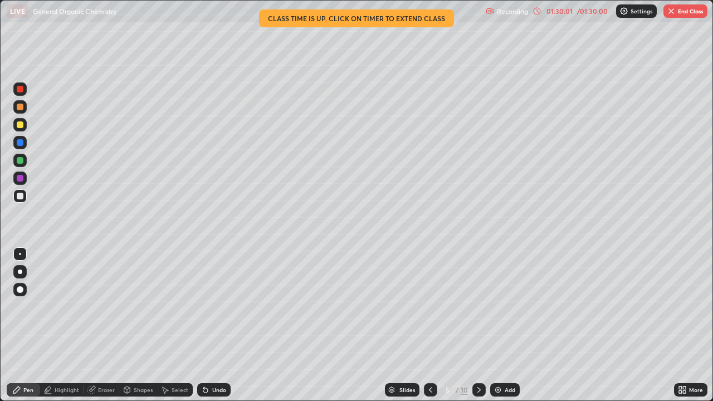
click at [431, 325] on icon at bounding box center [430, 390] width 9 height 9
click at [427, 325] on icon at bounding box center [430, 390] width 9 height 9
click at [473, 325] on div at bounding box center [479, 389] width 13 height 13
click at [478, 325] on icon at bounding box center [479, 390] width 9 height 9
click at [479, 325] on div at bounding box center [479, 389] width 13 height 13
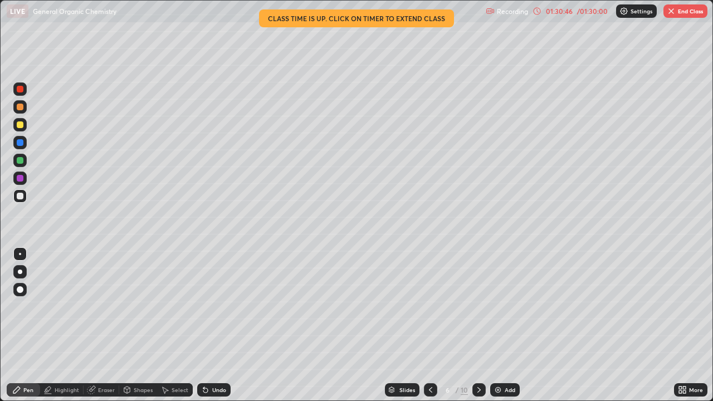
click at [478, 325] on icon at bounding box center [479, 390] width 3 height 6
click at [479, 325] on icon at bounding box center [479, 390] width 9 height 9
click at [478, 325] on icon at bounding box center [479, 390] width 9 height 9
click at [675, 10] on img "button" at bounding box center [671, 11] width 9 height 9
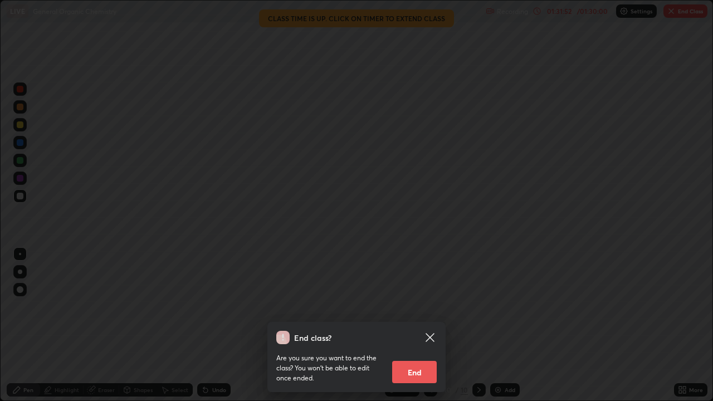
click at [417, 325] on button "End" at bounding box center [414, 372] width 45 height 22
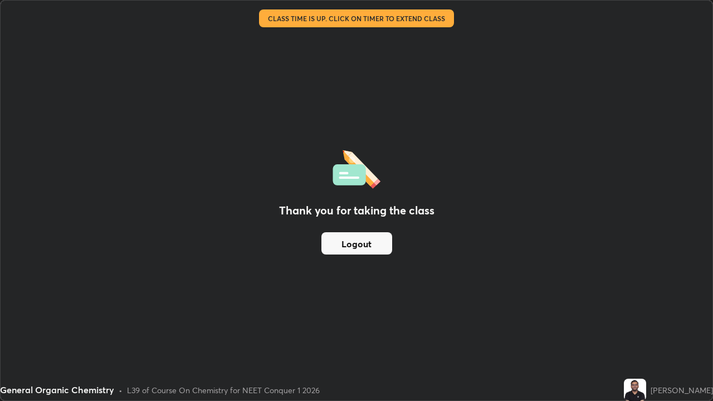
click at [358, 247] on button "Logout" at bounding box center [357, 243] width 71 height 22
click at [359, 243] on button "Logout" at bounding box center [357, 243] width 71 height 22
